Goal: Transaction & Acquisition: Purchase product/service

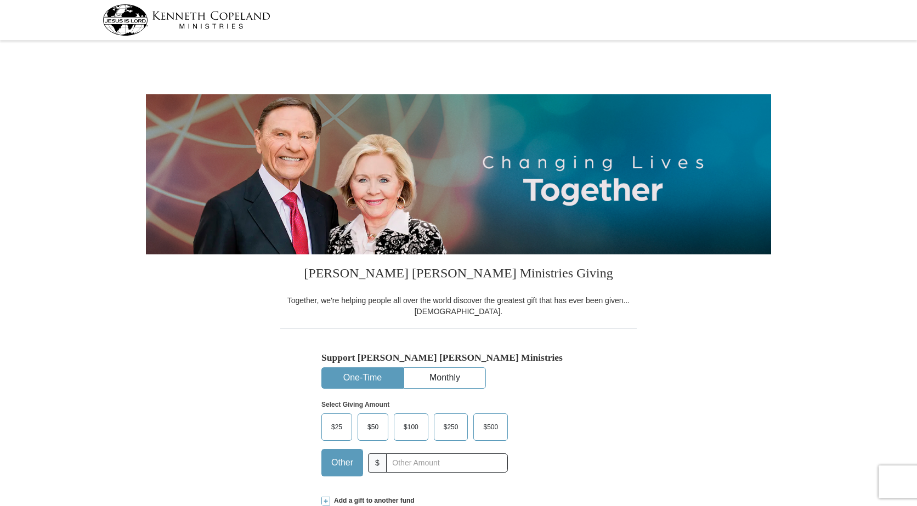
select select "[GEOGRAPHIC_DATA]"
click at [434, 376] on button "Monthly" at bounding box center [444, 378] width 81 height 20
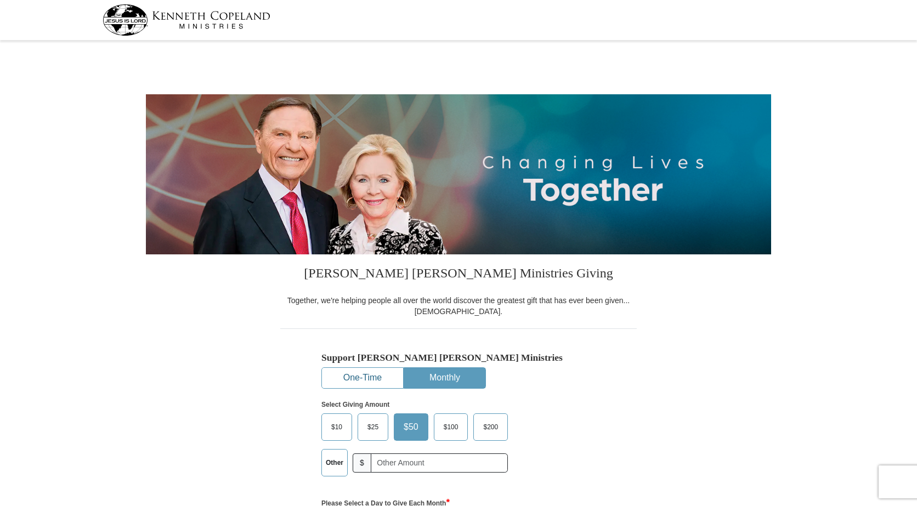
drag, startPoint x: 369, startPoint y: 372, endPoint x: 382, endPoint y: 376, distance: 13.9
click at [370, 372] on button "One-Time" at bounding box center [362, 378] width 81 height 20
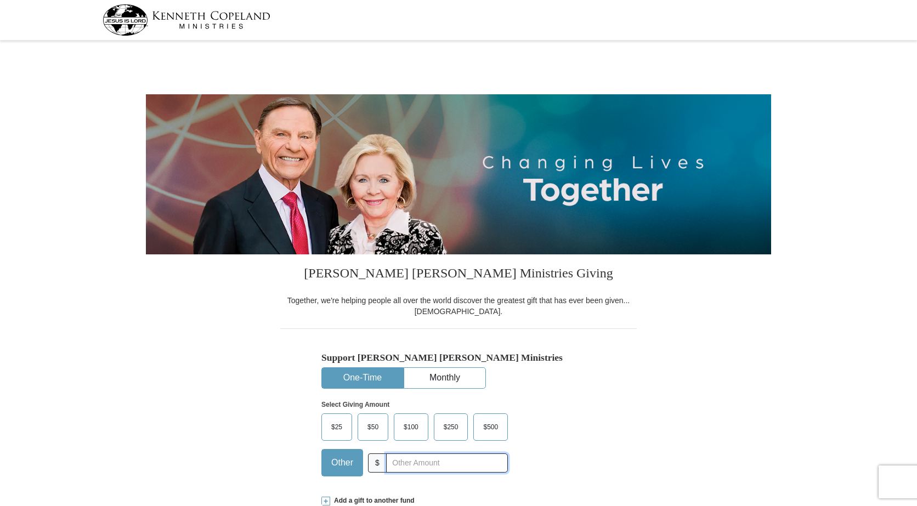
drag, startPoint x: 396, startPoint y: 465, endPoint x: 462, endPoint y: 473, distance: 65.6
click at [403, 468] on input "text" at bounding box center [447, 462] width 122 height 19
type input "20.00"
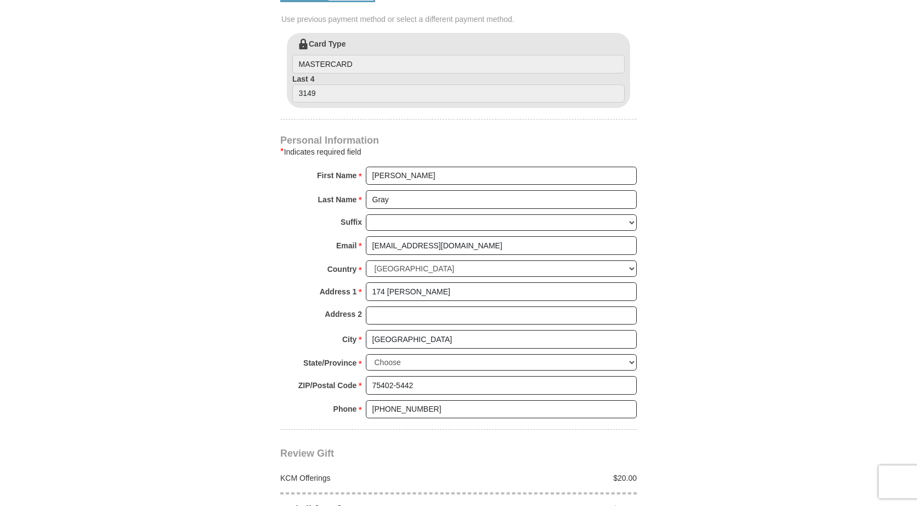
scroll to position [603, 0]
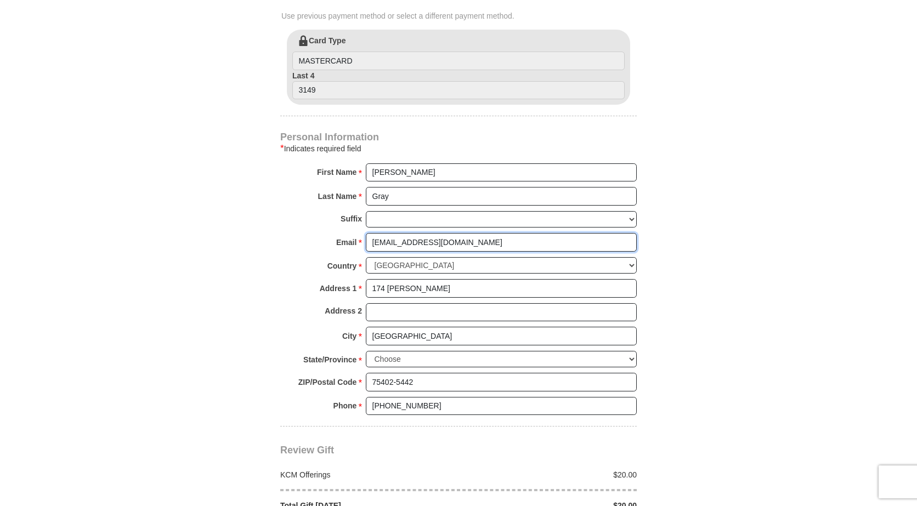
drag, startPoint x: 478, startPoint y: 239, endPoint x: 306, endPoint y: 236, distance: 172.2
click at [306, 236] on div "Email * [EMAIL_ADDRESS][DOMAIN_NAME] Please enter Email The email address you h…" at bounding box center [458, 245] width 356 height 24
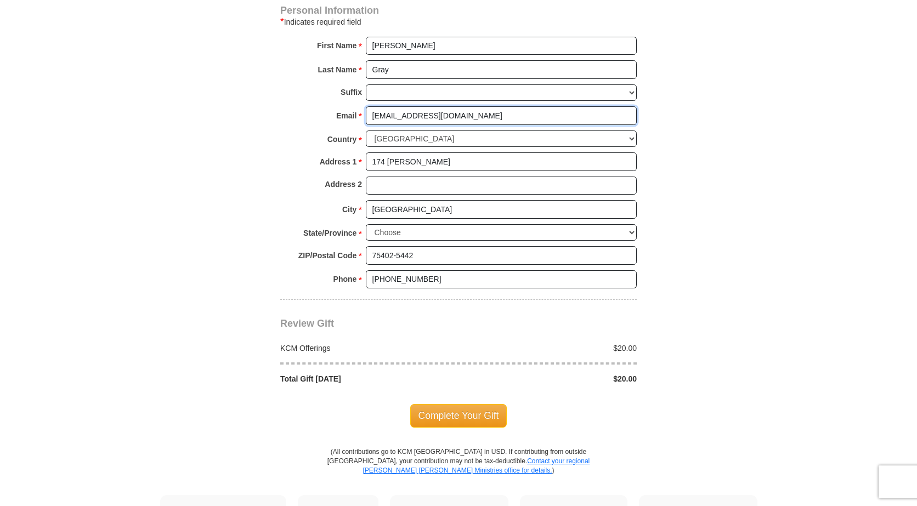
scroll to position [768, 0]
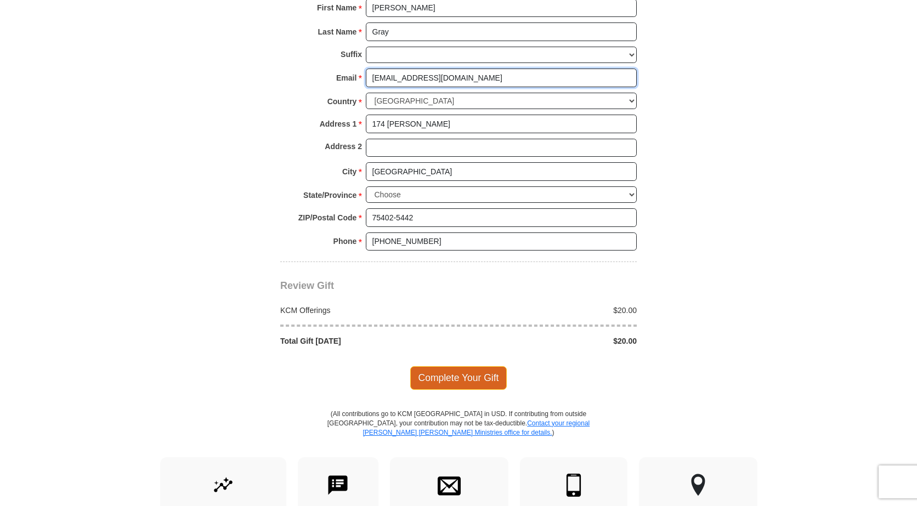
type input "[EMAIL_ADDRESS][DOMAIN_NAME]"
click at [431, 373] on span "Complete Your Gift" at bounding box center [458, 377] width 97 height 23
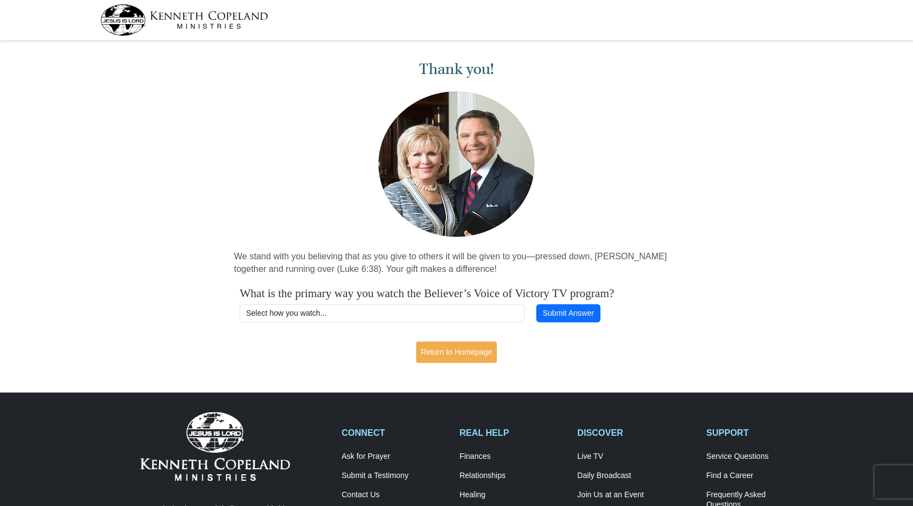
click at [480, 340] on div "Thank you! We stand with you believing that as you give to others it will be gi…" at bounding box center [456, 207] width 913 height 327
click at [472, 357] on link "Return to Homepage" at bounding box center [456, 352] width 81 height 21
